Goal: Task Accomplishment & Management: Complete application form

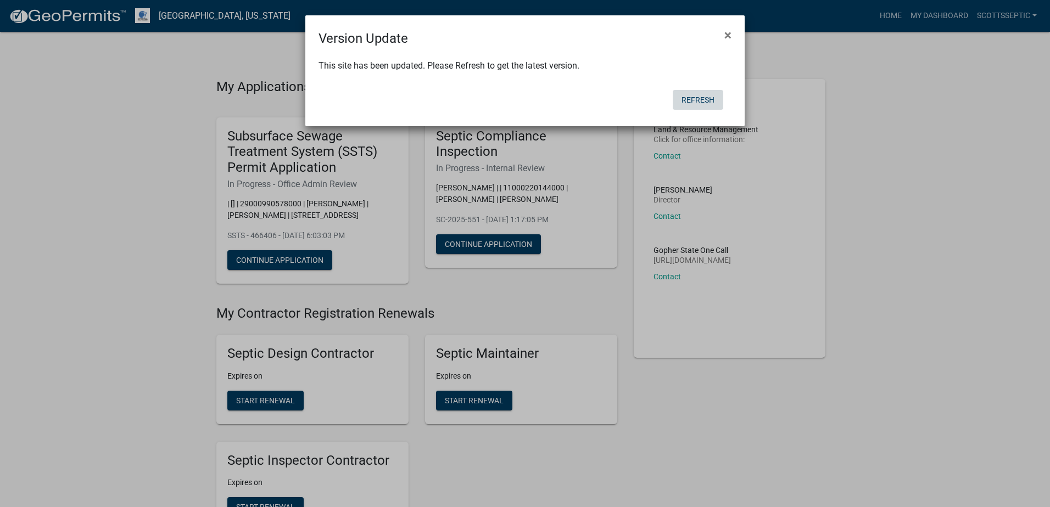
click at [696, 99] on button "Refresh" at bounding box center [697, 100] width 51 height 20
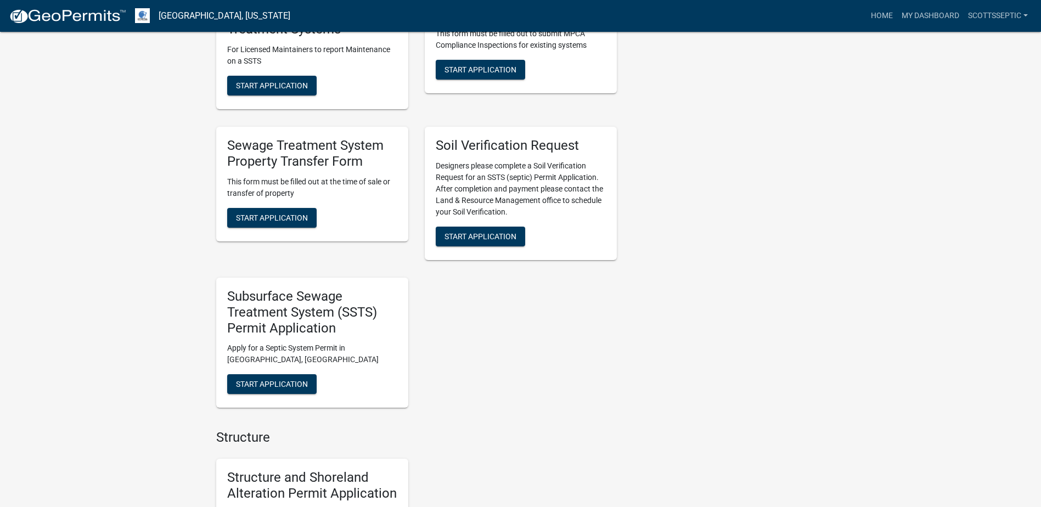
scroll to position [823, 0]
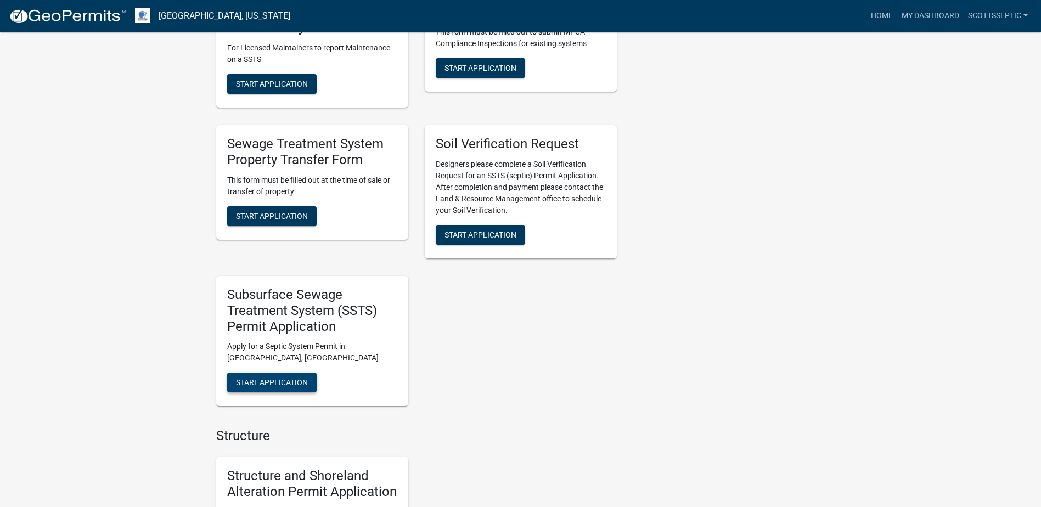
click at [281, 389] on button "Start Application" at bounding box center [271, 383] width 89 height 20
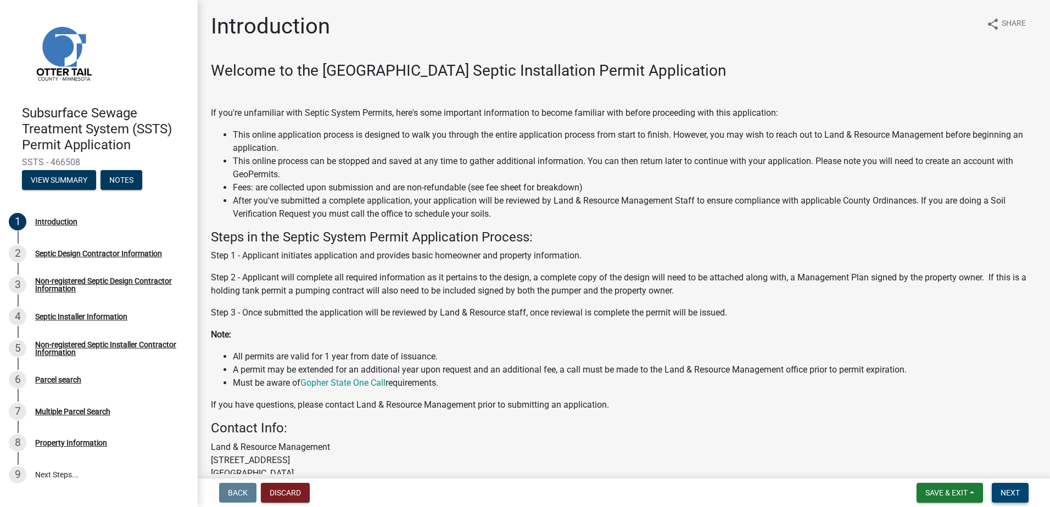
click at [1004, 494] on span "Next" at bounding box center [1009, 493] width 19 height 9
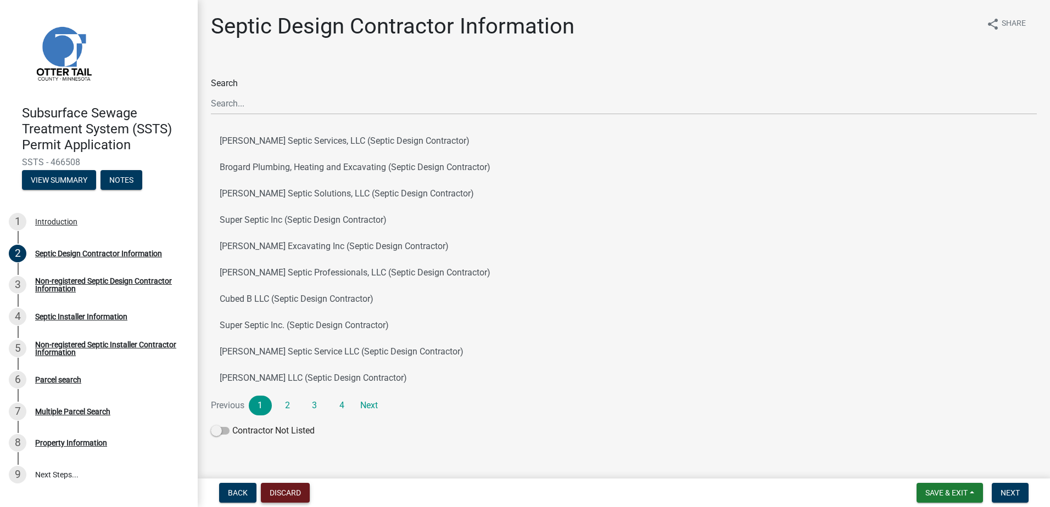
click at [292, 492] on button "Discard" at bounding box center [285, 493] width 49 height 20
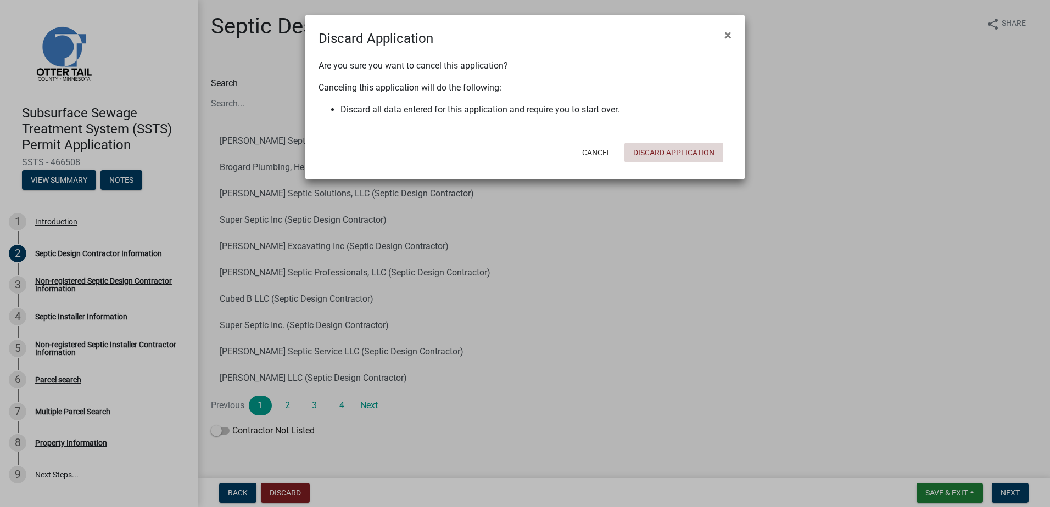
click at [686, 155] on button "Discard Application" at bounding box center [673, 153] width 99 height 20
